Goal: Check status: Check status

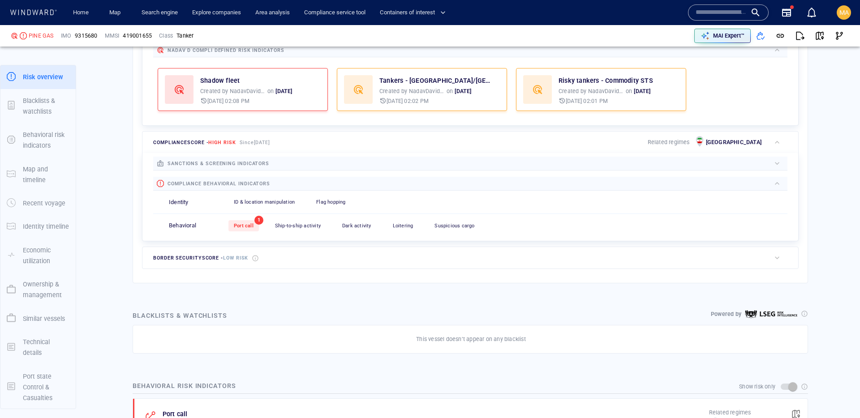
scroll to position [296, 0]
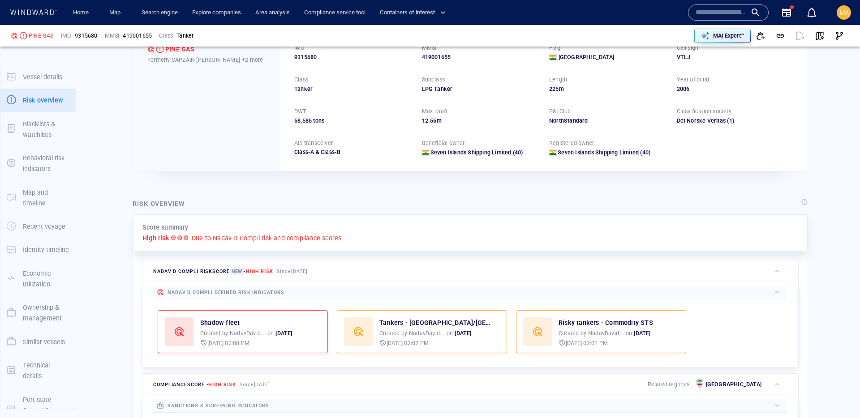
scroll to position [23, 0]
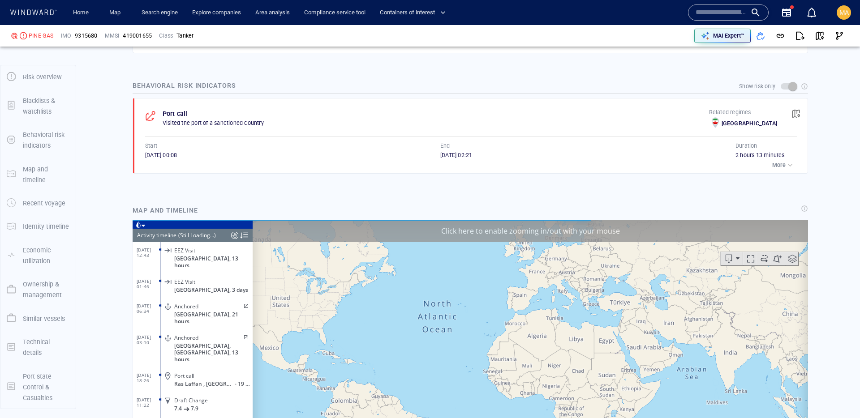
scroll to position [3387, 0]
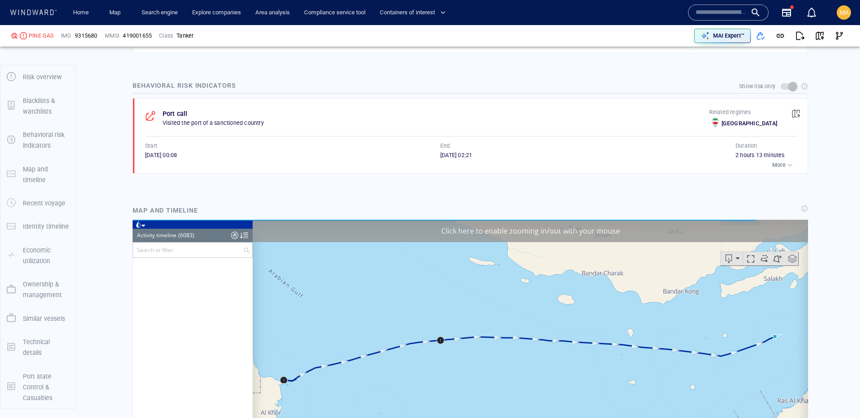
scroll to position [149587, 0]
